Goal: Transaction & Acquisition: Subscribe to service/newsletter

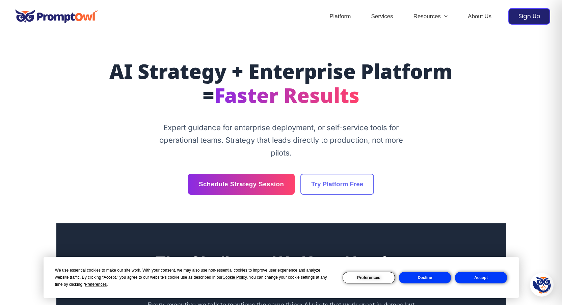
click at [431, 280] on button "Decline" at bounding box center [425, 277] width 52 height 11
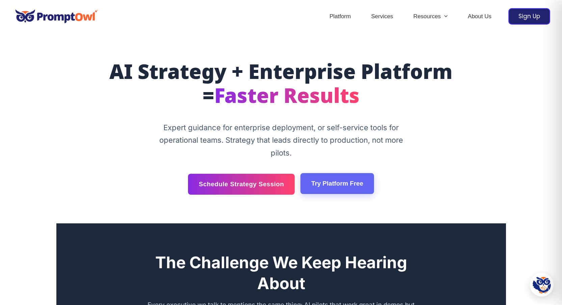
click at [334, 193] on link "Try Platform Free" at bounding box center [338, 183] width 74 height 21
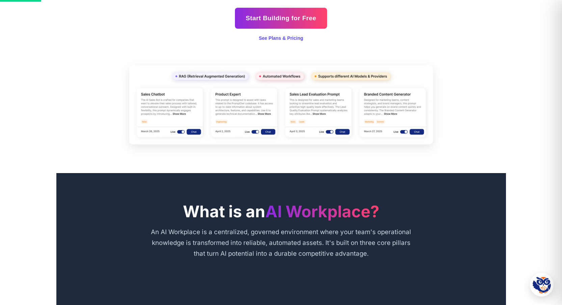
scroll to position [87, 0]
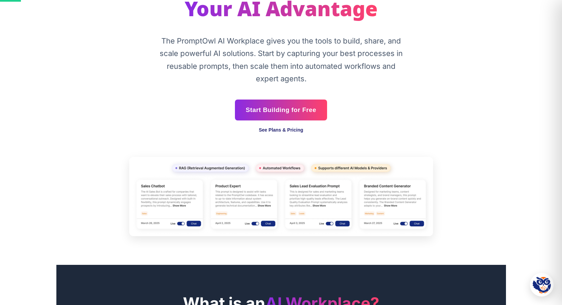
click at [278, 131] on link "See Plans & Pricing" at bounding box center [281, 129] width 45 height 5
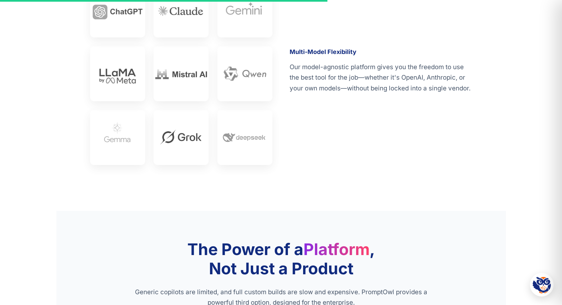
scroll to position [1301, 0]
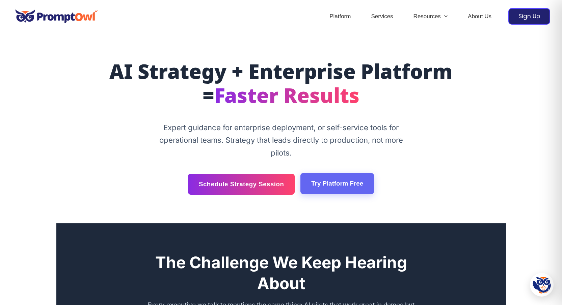
click at [340, 187] on link "Try Platform Free" at bounding box center [338, 183] width 74 height 21
click at [322, 182] on link "Try Platform Free" at bounding box center [338, 183] width 74 height 21
click at [324, 190] on link "Try Platform Free" at bounding box center [338, 183] width 74 height 21
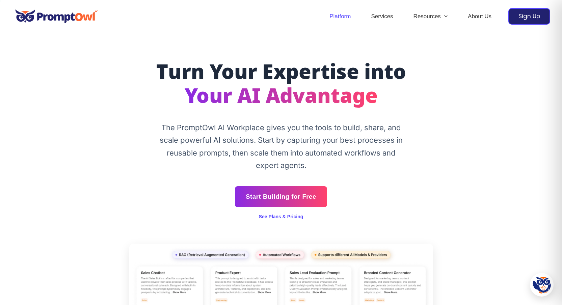
scroll to position [1, 0]
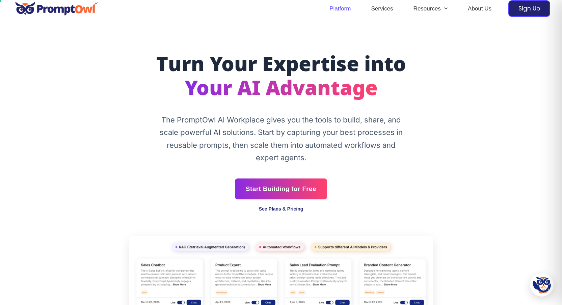
scroll to position [15, 0]
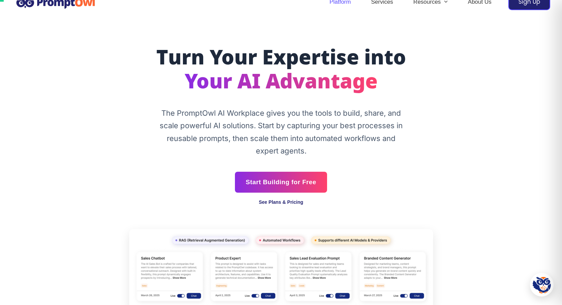
click at [280, 203] on link "See Plans & Pricing" at bounding box center [281, 202] width 45 height 5
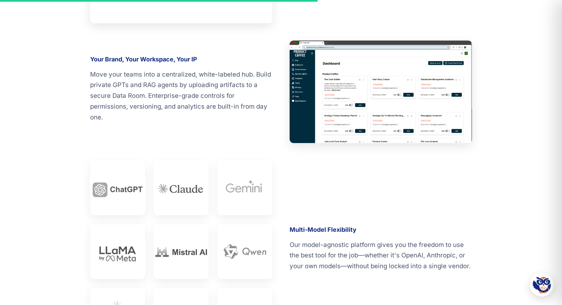
scroll to position [1160, 0]
